Goal: Information Seeking & Learning: Learn about a topic

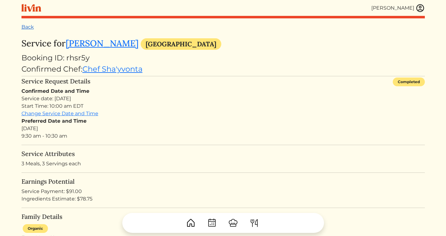
click at [28, 26] on link "Back" at bounding box center [27, 27] width 12 height 6
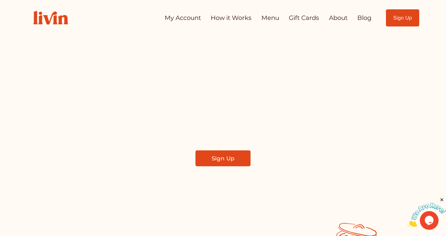
click at [359, 19] on link "Blog" at bounding box center [365, 18] width 14 height 12
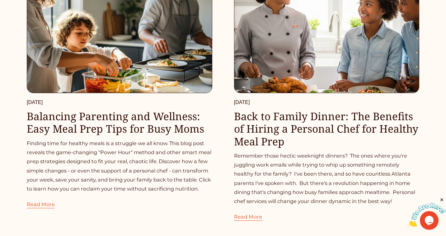
scroll to position [95, 0]
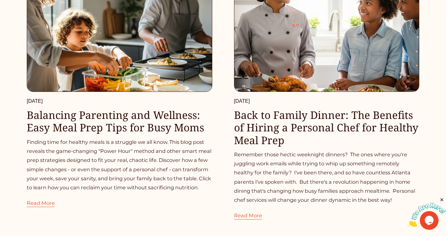
click at [44, 203] on link "Read More" at bounding box center [41, 200] width 28 height 16
